Goal: Task Accomplishment & Management: Use online tool/utility

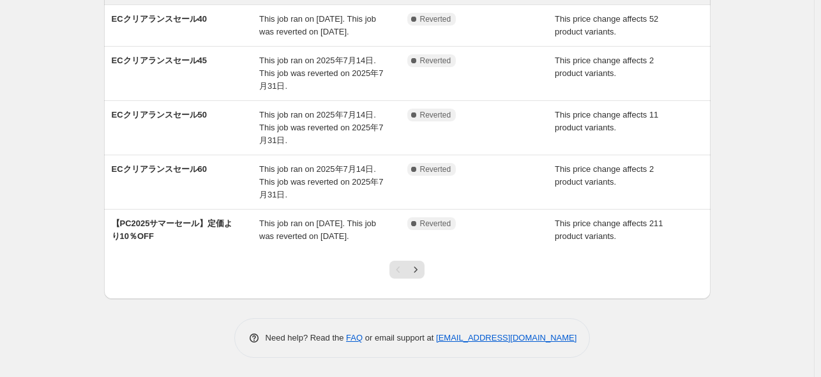
scroll to position [342, 0]
